Goal: Navigation & Orientation: Find specific page/section

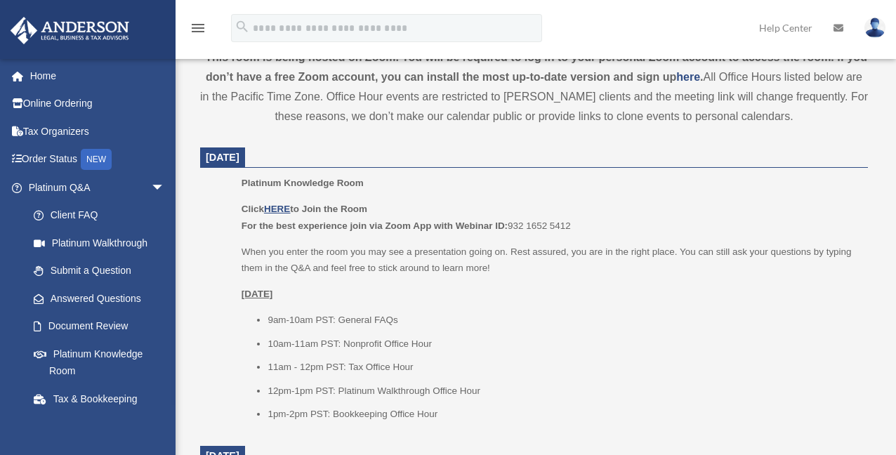
scroll to position [492, 0]
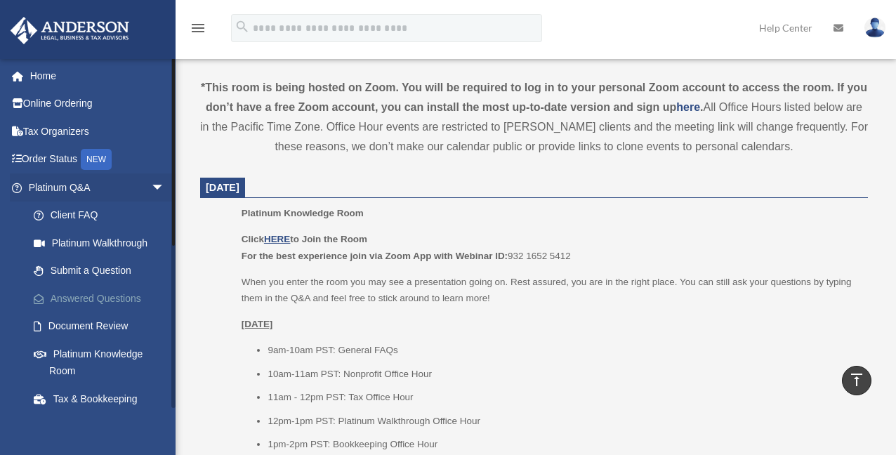
click at [110, 298] on link "Answered Questions" at bounding box center [103, 298] width 166 height 28
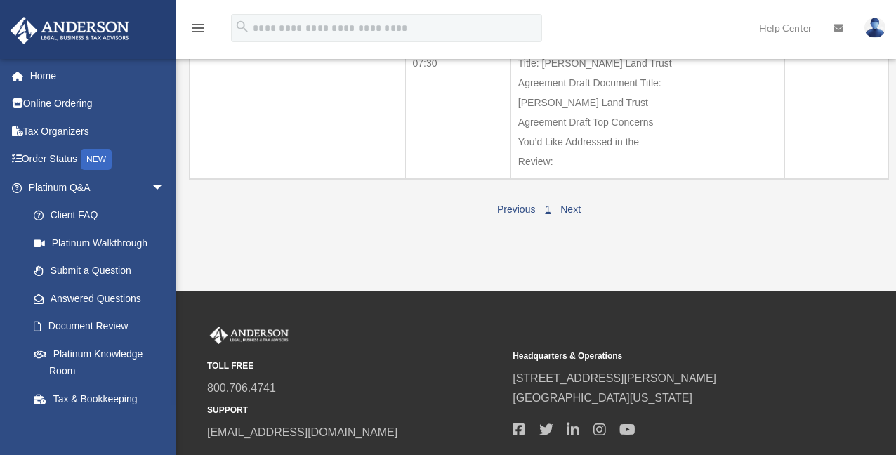
scroll to position [281, 0]
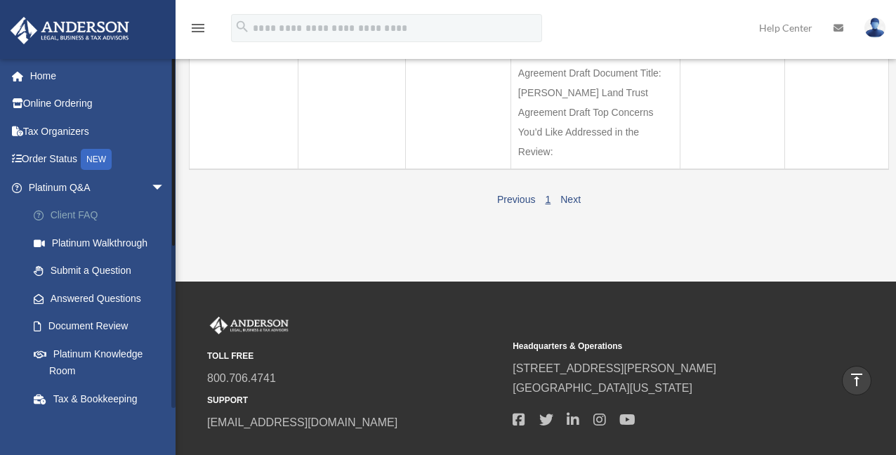
click at [91, 214] on link "Client FAQ" at bounding box center [103, 216] width 166 height 28
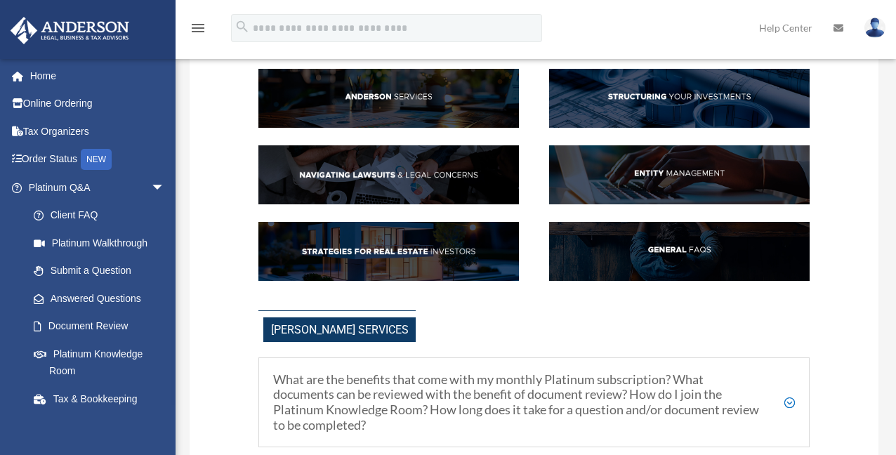
scroll to position [140, 0]
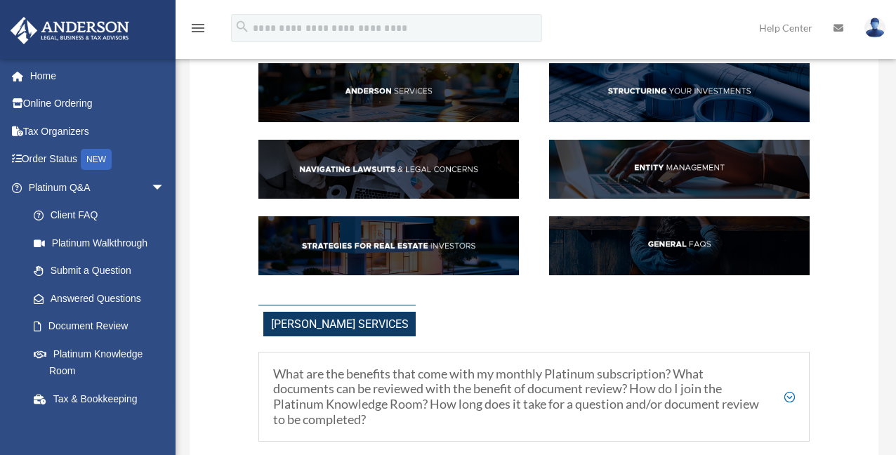
click at [392, 244] on img at bounding box center [388, 245] width 261 height 59
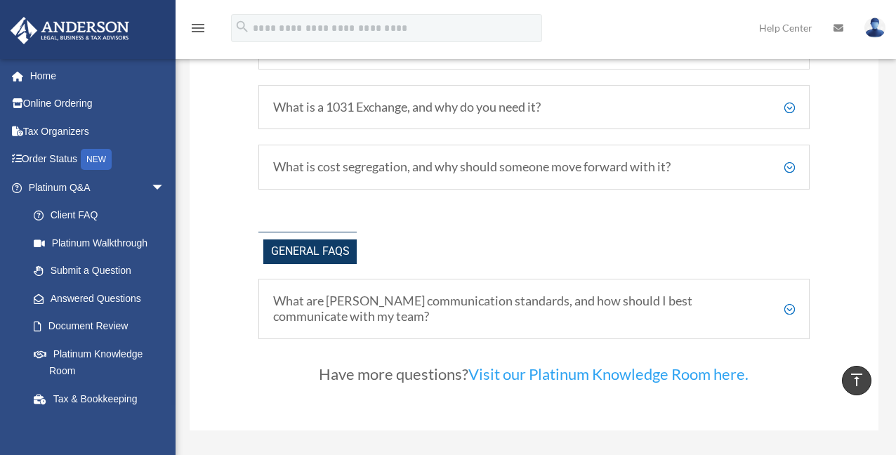
scroll to position [2787, 0]
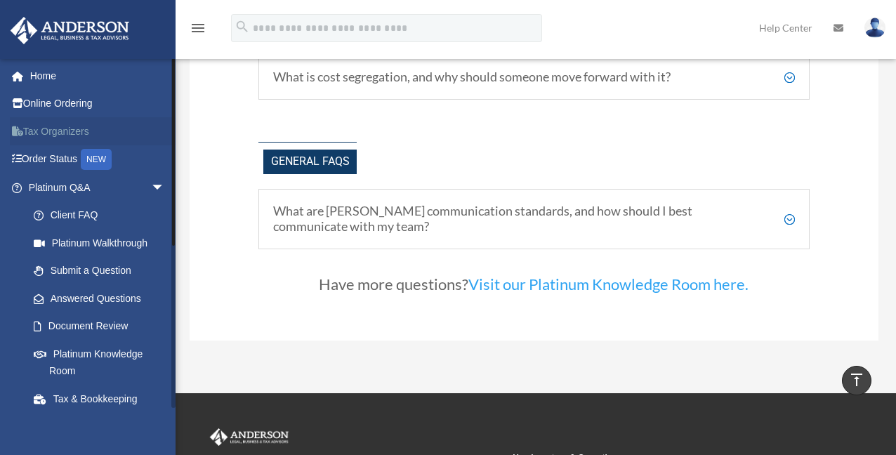
click at [72, 132] on link "Tax Organizers" at bounding box center [98, 131] width 176 height 28
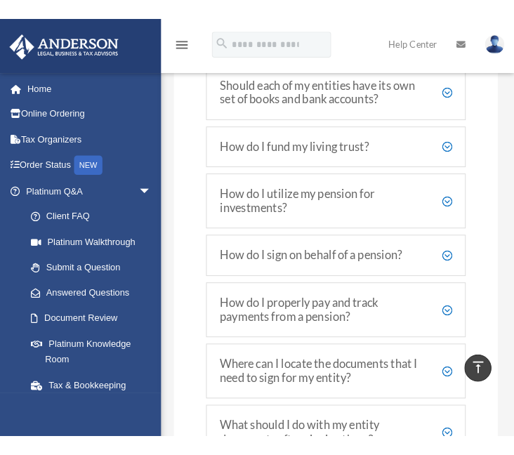
scroll to position [3002, 0]
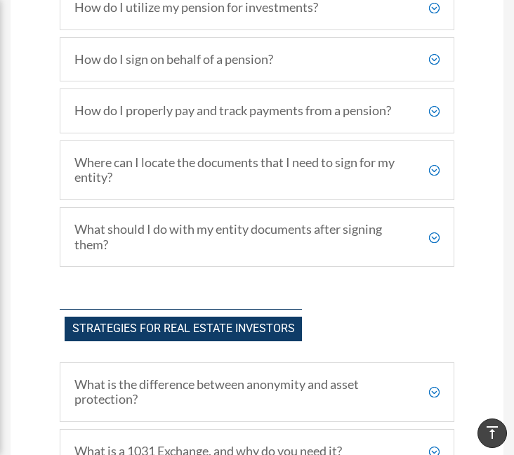
drag, startPoint x: 290, startPoint y: 207, endPoint x: 600, endPoint y: 218, distance: 310.6
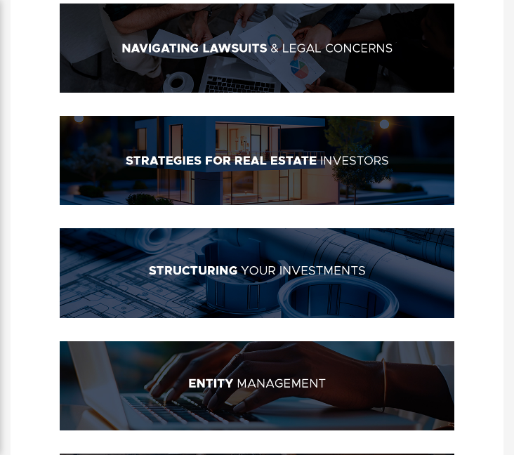
scroll to position [381, 0]
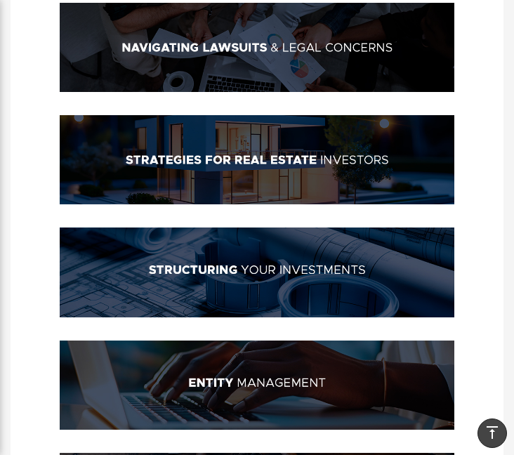
click at [284, 262] on img at bounding box center [257, 272] width 395 height 89
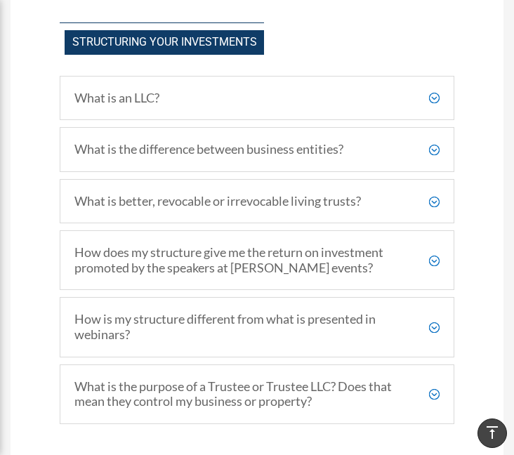
scroll to position [1355, 0]
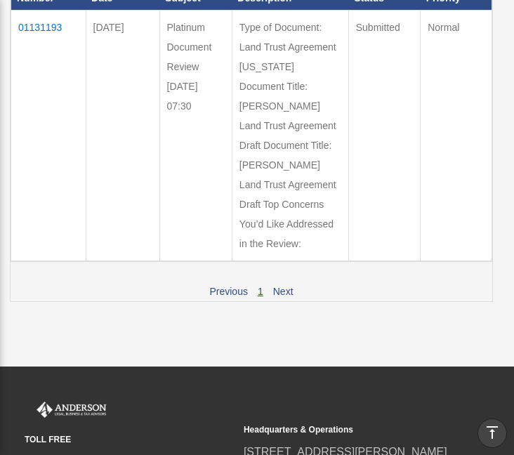
scroll to position [312, 0]
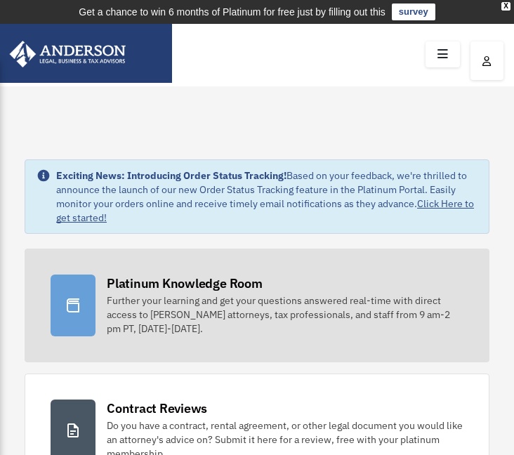
click at [192, 287] on div "Platinum Knowledge Room" at bounding box center [185, 284] width 156 height 18
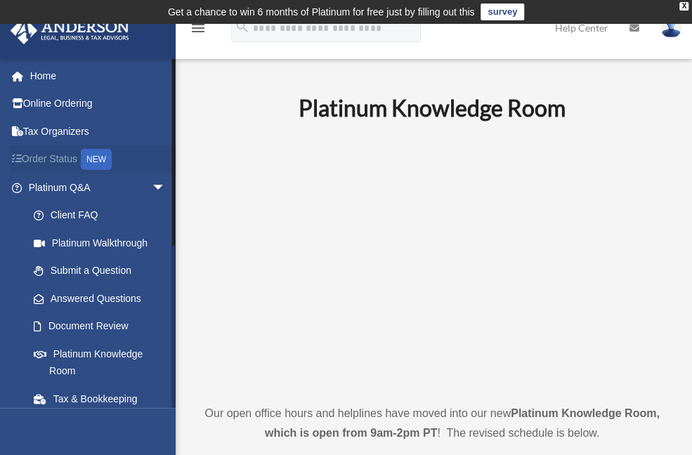
click at [25, 158] on link "Order Status NEW" at bounding box center [98, 159] width 176 height 29
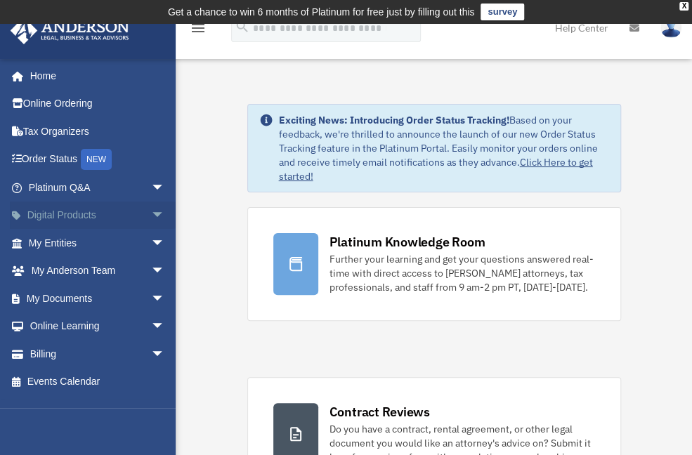
click at [70, 216] on link "Digital Products arrow_drop_down" at bounding box center [98, 216] width 176 height 28
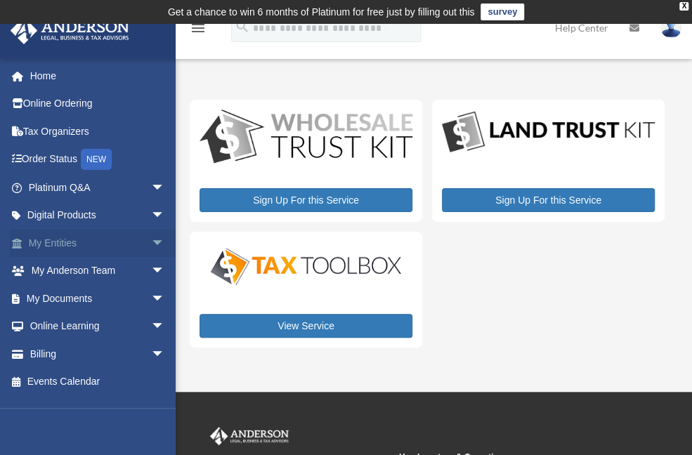
click at [151, 241] on span "arrow_drop_down" at bounding box center [165, 243] width 28 height 29
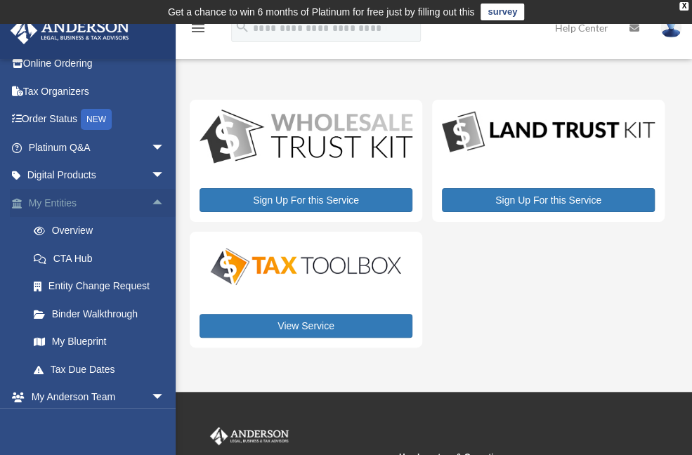
scroll to position [70, 0]
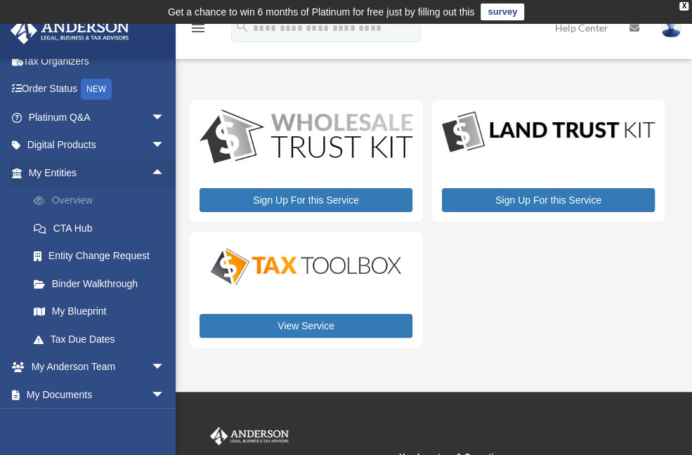
click at [86, 200] on link "Overview" at bounding box center [103, 201] width 166 height 28
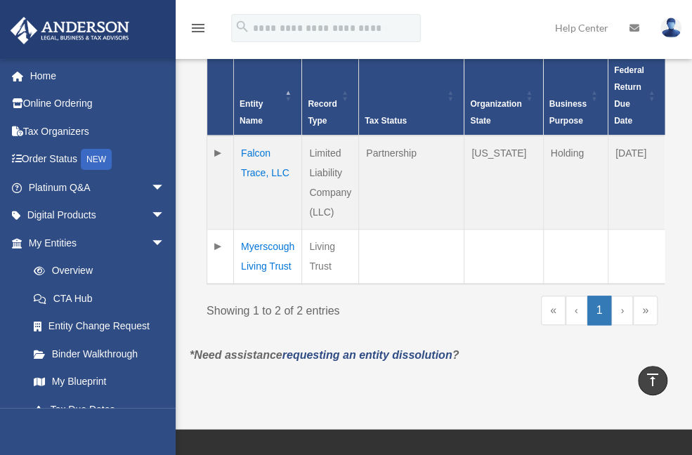
scroll to position [421, 0]
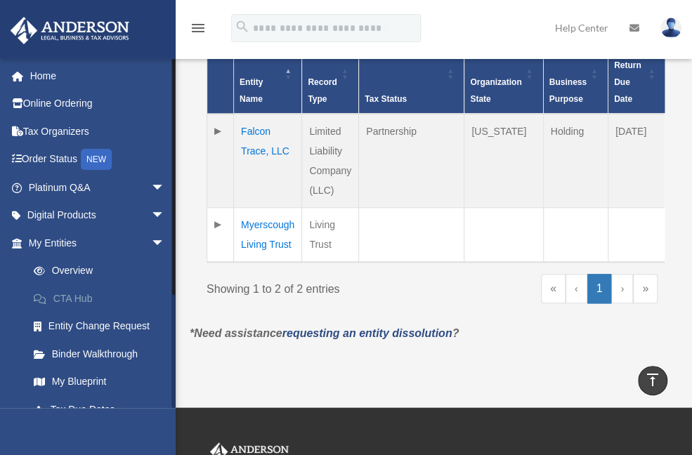
click at [87, 300] on link "CTA Hub" at bounding box center [103, 298] width 166 height 28
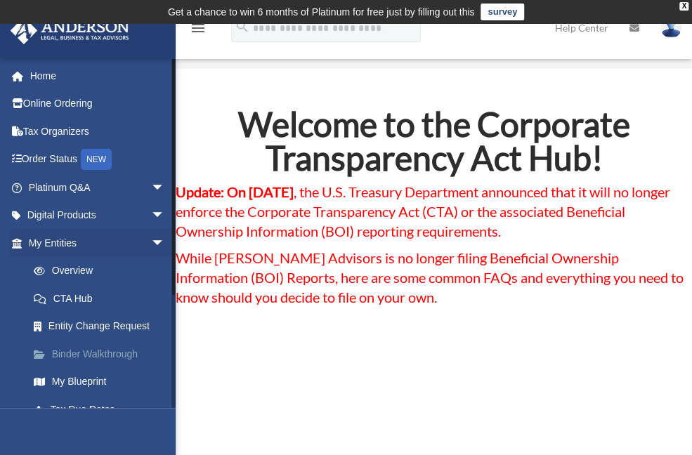
click at [107, 350] on link "Binder Walkthrough" at bounding box center [103, 354] width 166 height 28
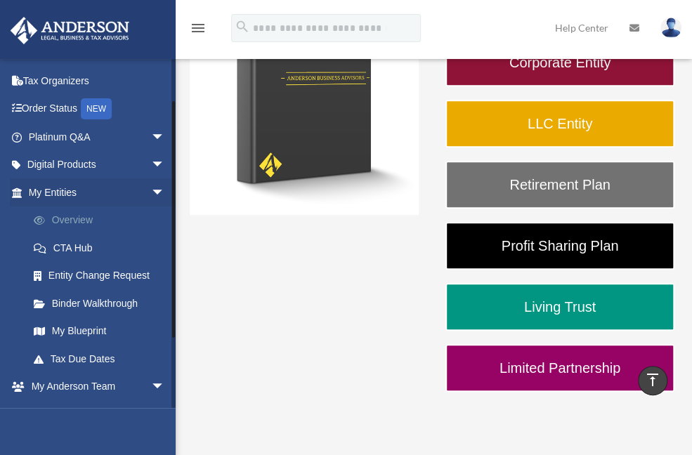
scroll to position [70, 0]
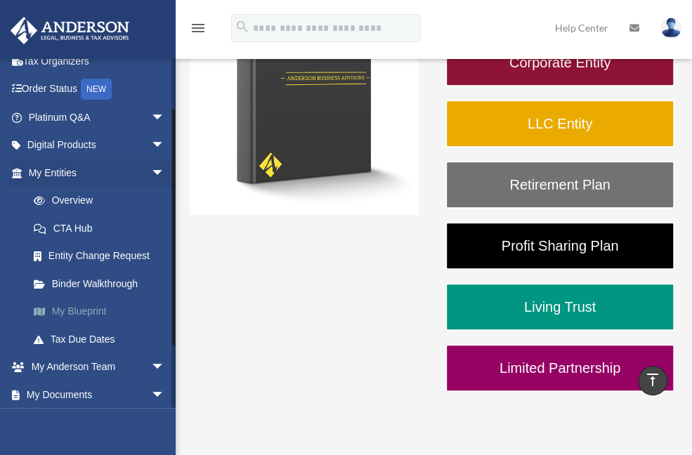
click at [85, 310] on link "My Blueprint" at bounding box center [103, 312] width 166 height 28
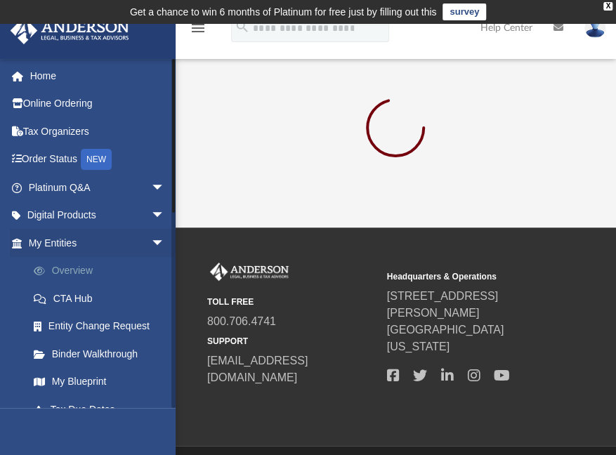
scroll to position [70, 0]
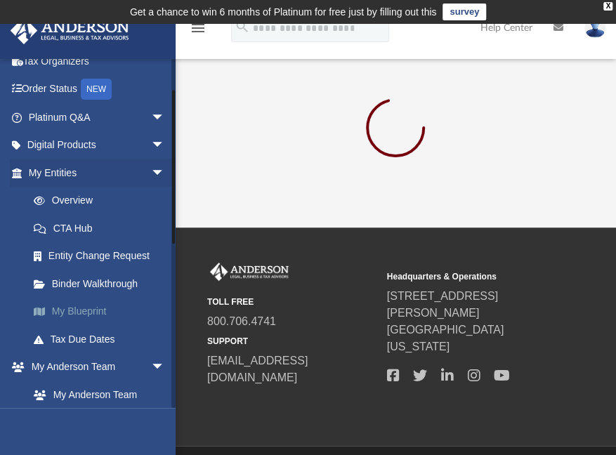
click at [88, 313] on link "My Blueprint" at bounding box center [103, 312] width 166 height 28
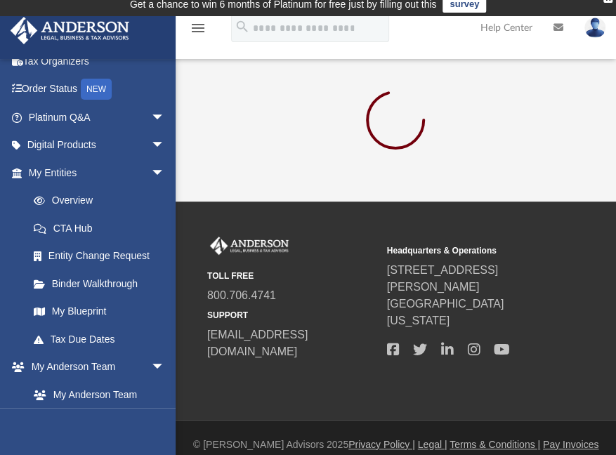
scroll to position [0, 0]
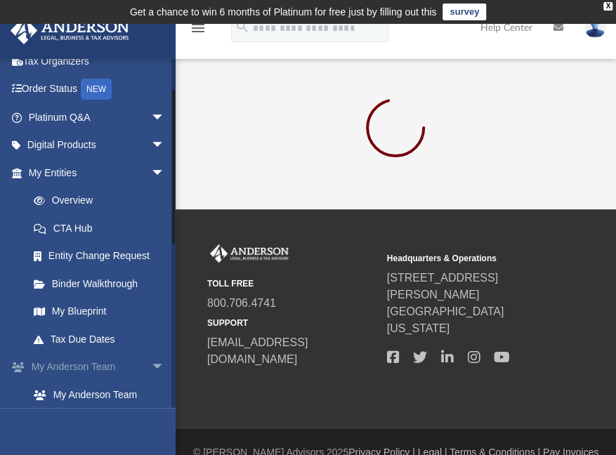
click at [151, 364] on span "arrow_drop_down" at bounding box center [165, 367] width 28 height 29
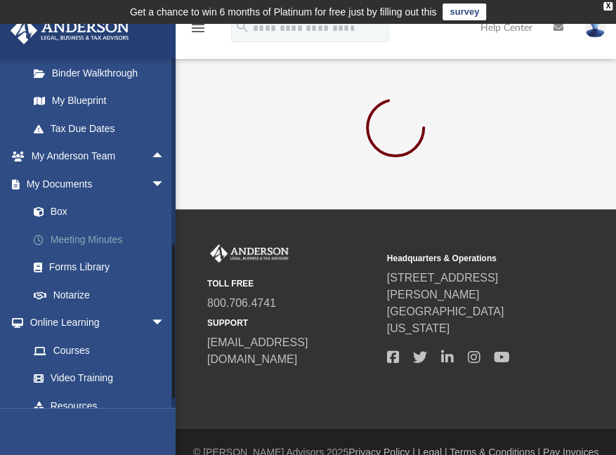
scroll to position [351, 0]
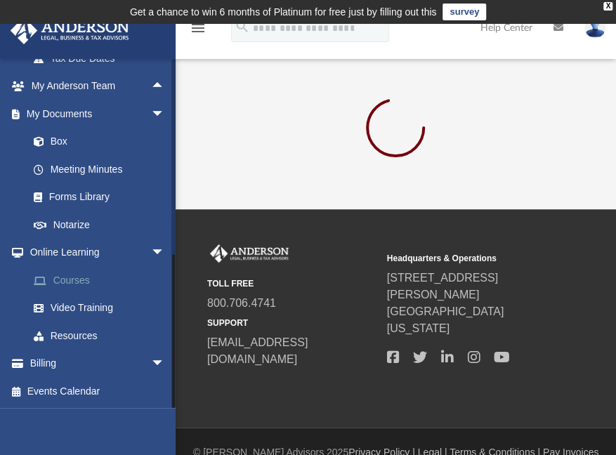
click at [74, 280] on link "Courses" at bounding box center [103, 280] width 166 height 28
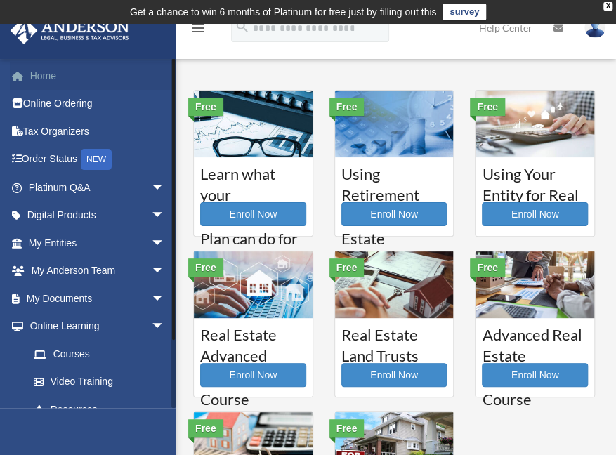
click at [52, 79] on link "Home" at bounding box center [98, 76] width 176 height 28
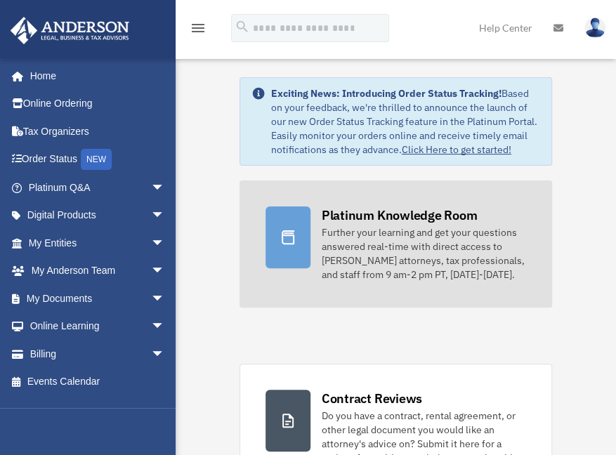
click at [388, 254] on div "Further your learning and get your questions answered real-time with direct acc…" at bounding box center [424, 253] width 205 height 56
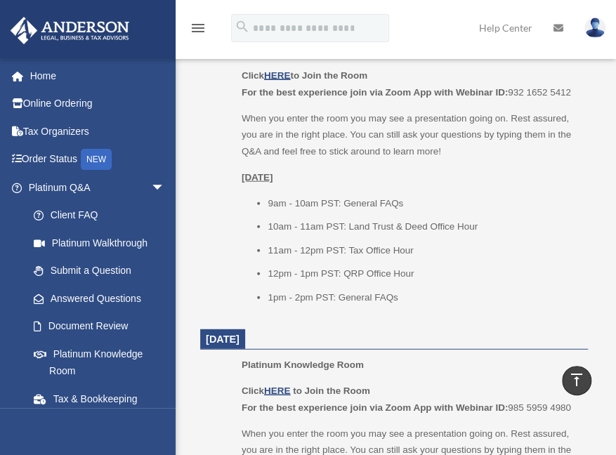
scroll to position [1194, 0]
